Goal: Task Accomplishment & Management: Use online tool/utility

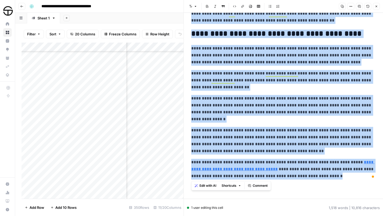
scroll to position [2587, 256]
click at [377, 6] on icon "button" at bounding box center [377, 7] width 2 height 2
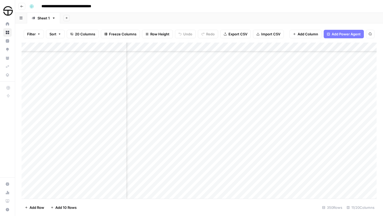
scroll to position [2587, 0]
click at [147, 130] on div "Add Column" at bounding box center [199, 121] width 355 height 156
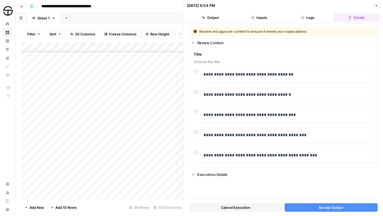
click at [352, 206] on button "Accept Output" at bounding box center [331, 207] width 93 height 9
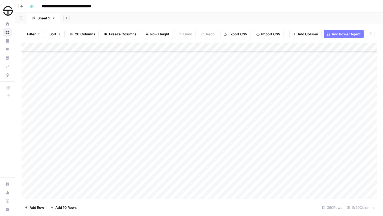
click at [269, 129] on div "Add Column" at bounding box center [199, 121] width 355 height 156
click at [328, 129] on div "Add Column" at bounding box center [199, 121] width 355 height 156
click at [326, 129] on div "Add Column" at bounding box center [199, 121] width 355 height 156
click at [323, 130] on div at bounding box center [327, 130] width 73 height 10
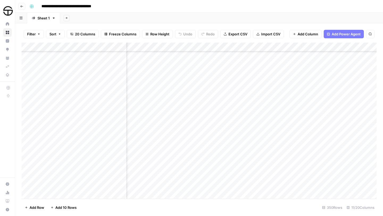
click at [321, 130] on div at bounding box center [327, 130] width 73 height 10
click at [297, 129] on div at bounding box center [327, 130] width 73 height 10
click at [240, 130] on div "Add Column" at bounding box center [199, 121] width 355 height 156
click at [327, 130] on div "Add Column" at bounding box center [199, 121] width 355 height 156
click at [329, 130] on div "Add Column" at bounding box center [199, 121] width 355 height 156
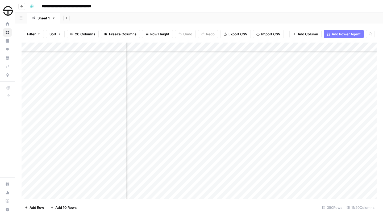
click at [267, 132] on div "Add Column" at bounding box center [199, 121] width 355 height 156
click at [224, 129] on div "Add Column" at bounding box center [199, 121] width 355 height 156
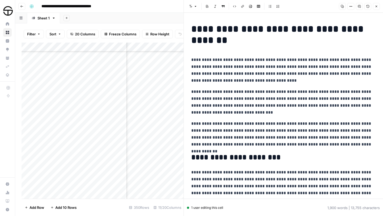
click at [195, 26] on h1 "**********" at bounding box center [283, 34] width 185 height 22
copy div "**********"
